Goal: Information Seeking & Learning: Learn about a topic

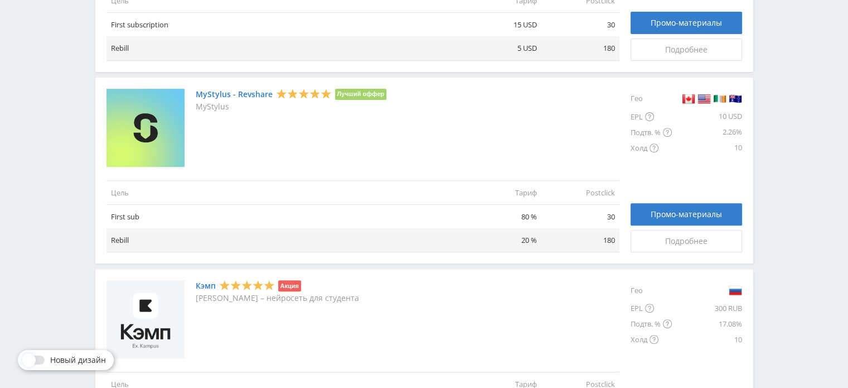
scroll to position [558, 0]
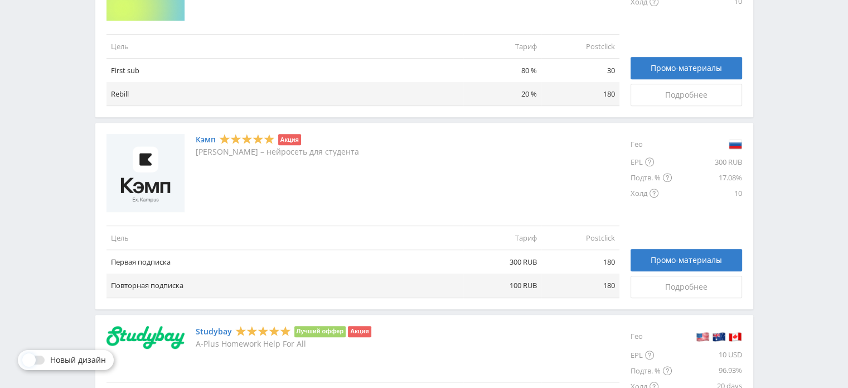
click at [224, 330] on link "Studybay" at bounding box center [214, 331] width 36 height 9
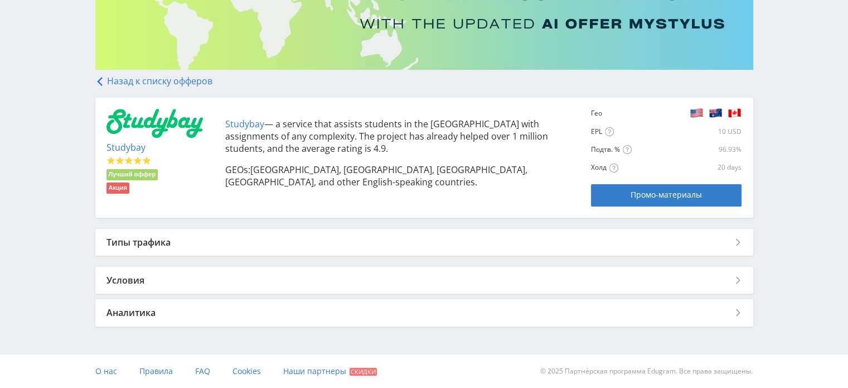
scroll to position [154, 0]
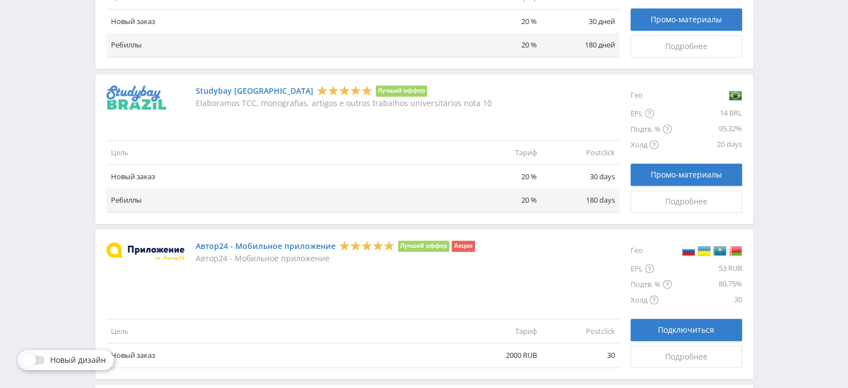
scroll to position [1115, 0]
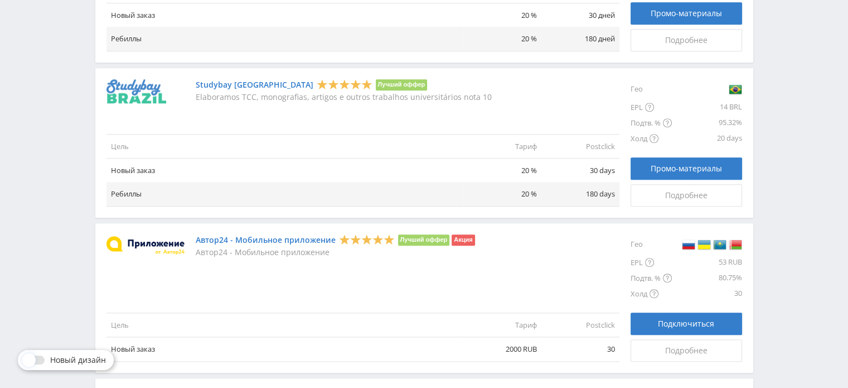
click at [213, 81] on link "Studybay [GEOGRAPHIC_DATA]" at bounding box center [255, 84] width 118 height 9
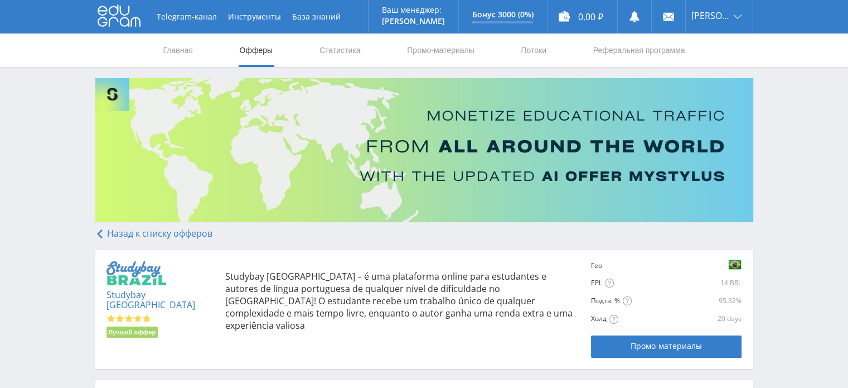
scroll to position [112, 0]
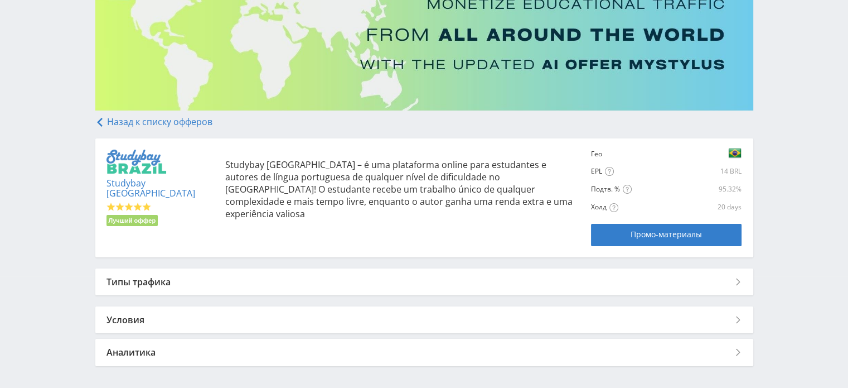
click at [727, 278] on div "Типы трафика" at bounding box center [424, 281] width 658 height 27
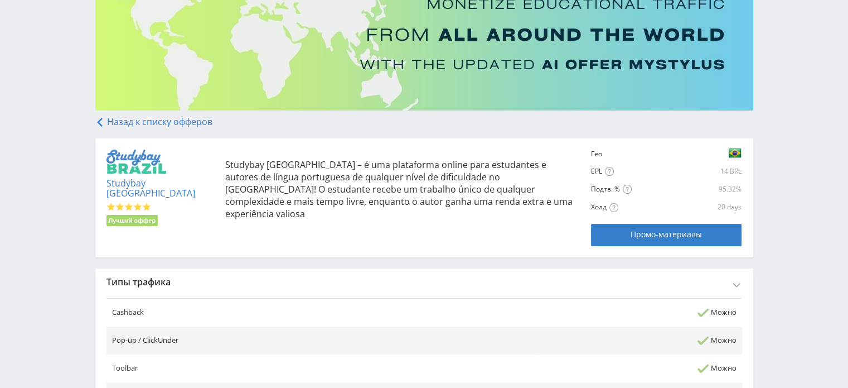
click at [727, 278] on div "Типы трафика" at bounding box center [424, 281] width 658 height 27
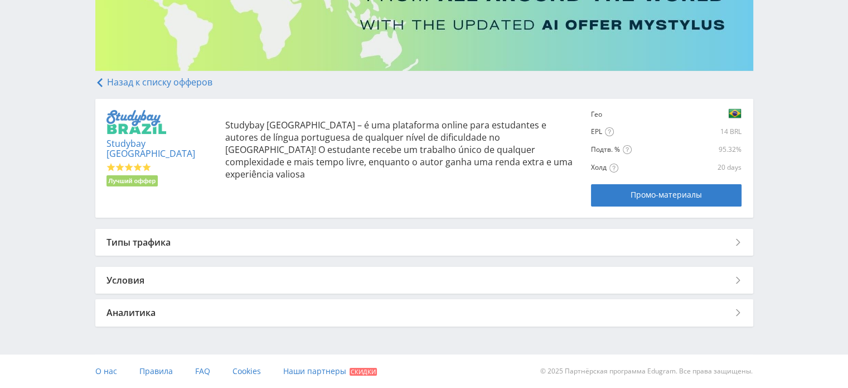
scroll to position [0, 0]
